Goal: Entertainment & Leisure: Consume media (video, audio)

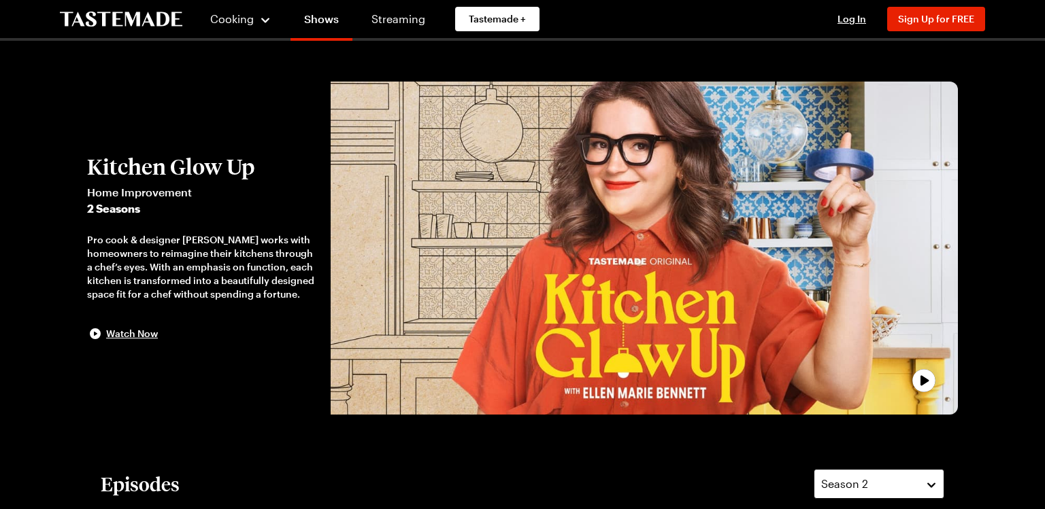
click at [932, 488] on button "Season 2" at bounding box center [879, 484] width 131 height 30
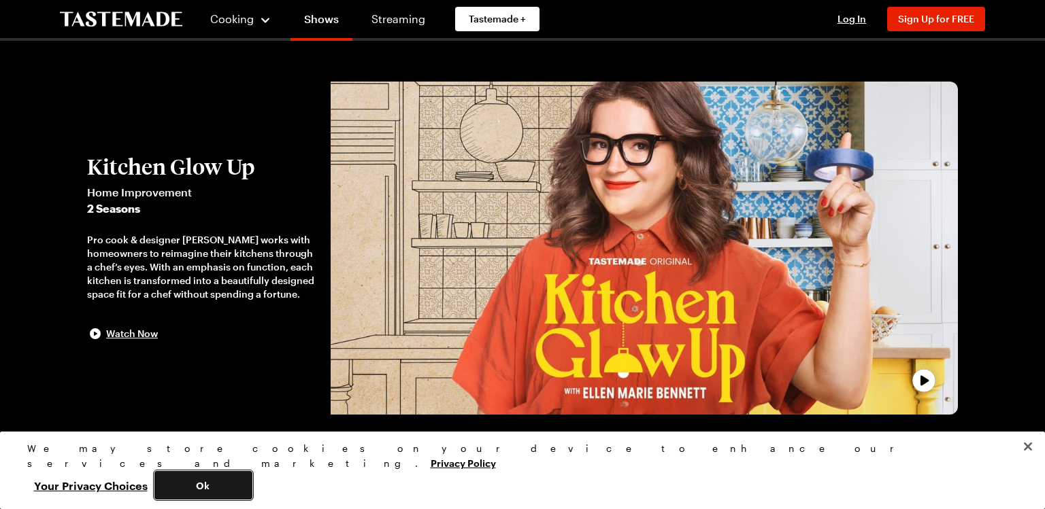
click at [252, 488] on button "Ok" at bounding box center [203, 485] width 98 height 29
click at [1026, 462] on button "Close" at bounding box center [1028, 447] width 30 height 30
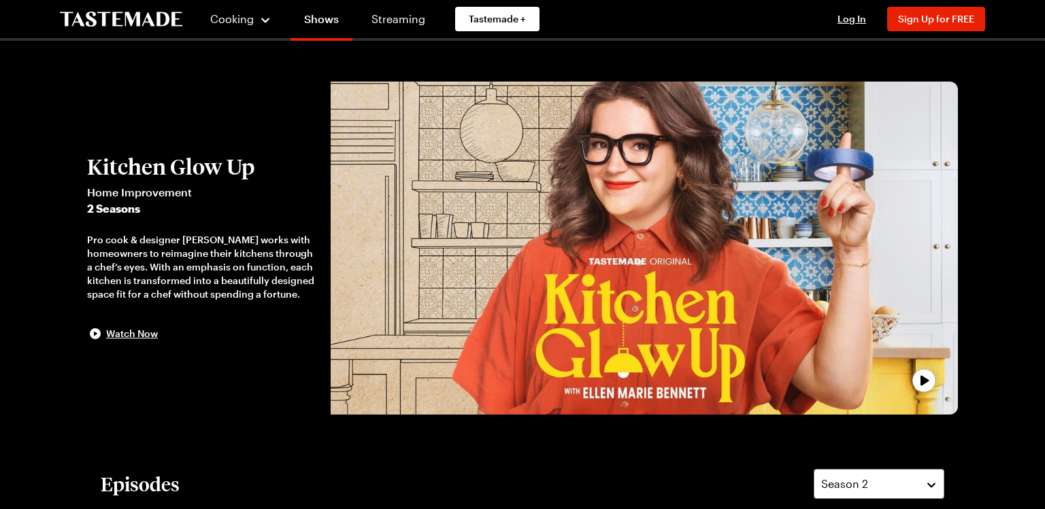
click at [1026, 462] on button "Close" at bounding box center [1028, 447] width 30 height 30
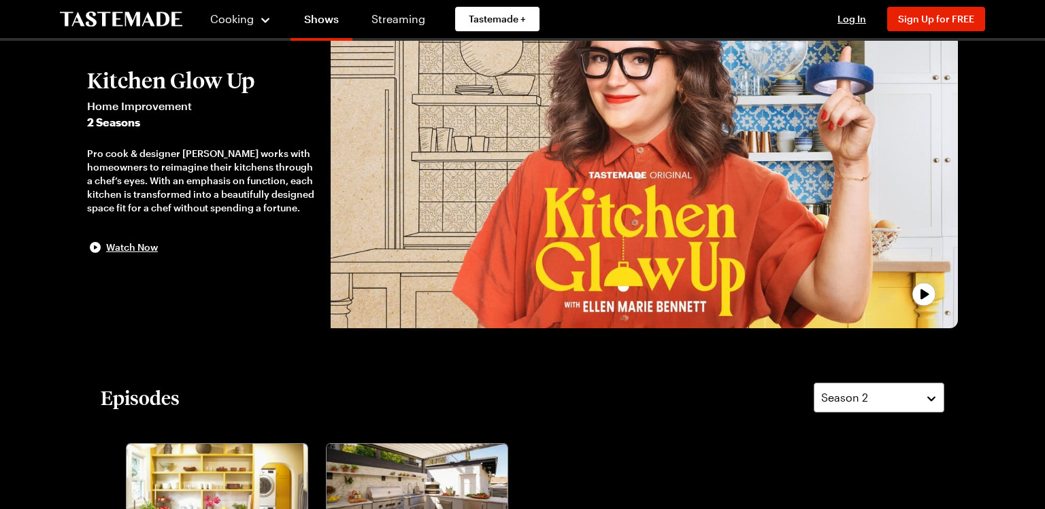
scroll to position [99, 0]
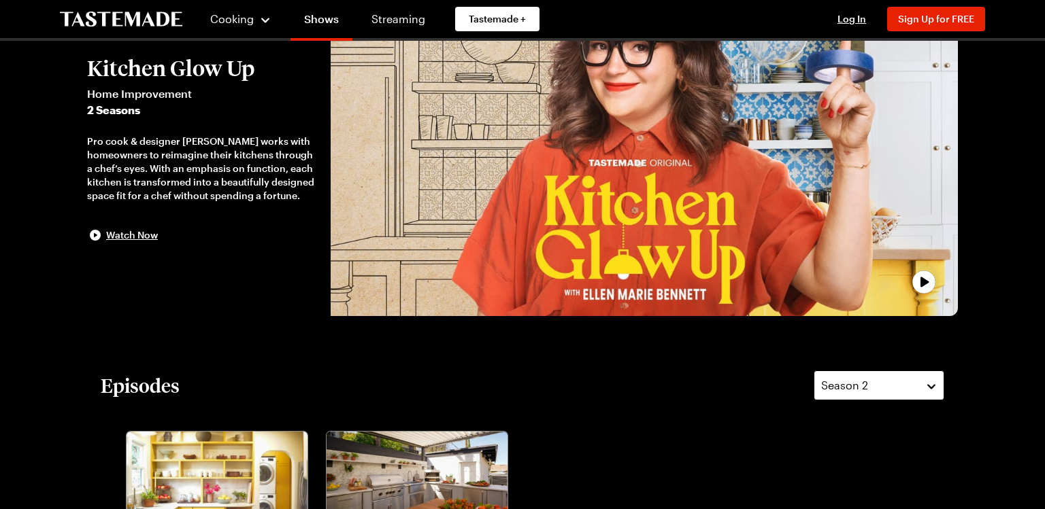
click at [926, 382] on button "Season 2" at bounding box center [879, 386] width 131 height 30
click at [937, 382] on button "Season 2" at bounding box center [879, 386] width 131 height 30
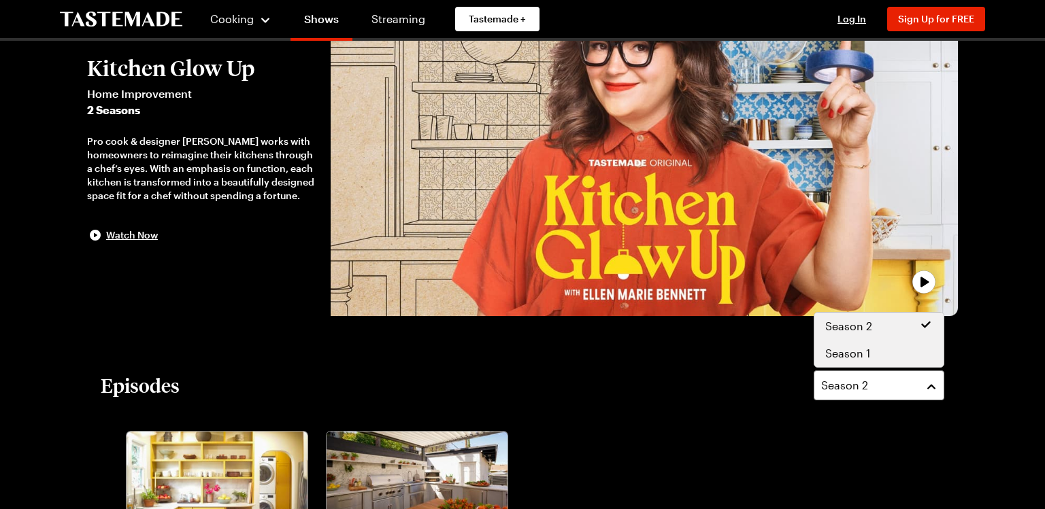
click at [937, 356] on div "Season 1" at bounding box center [878, 353] width 129 height 27
click at [863, 356] on span "Season 1" at bounding box center [847, 354] width 45 height 16
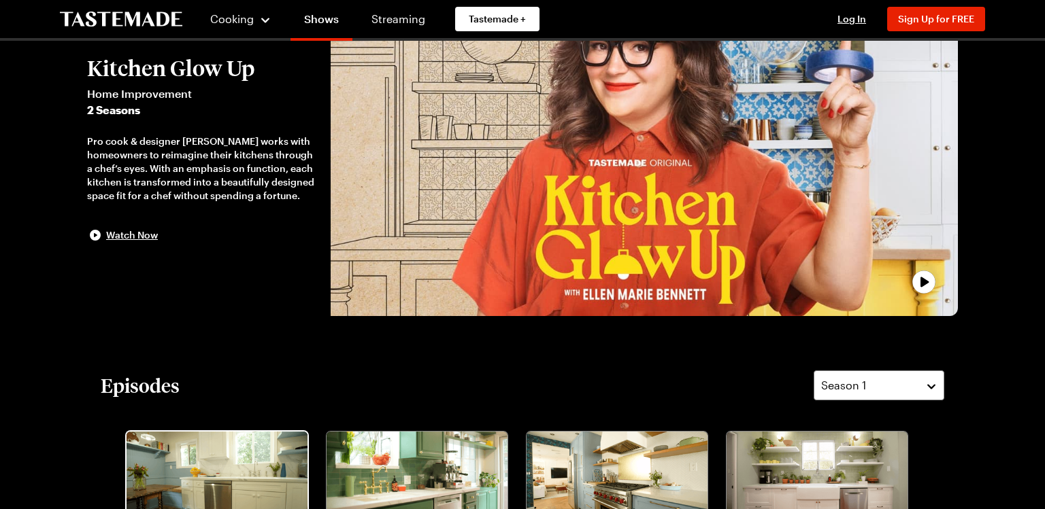
click at [150, 502] on img "Elevated Farmhouse" at bounding box center [217, 483] width 181 height 102
